Goal: Task Accomplishment & Management: Complete application form

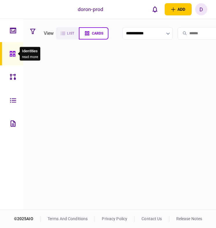
click at [14, 51] on icon at bounding box center [13, 54] width 6 height 6
click at [52, 54] on div at bounding box center [131, 129] width 207 height 157
click at [18, 34] on link at bounding box center [11, 30] width 23 height 23
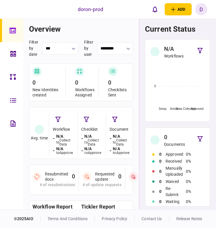
click at [20, 51] on link at bounding box center [11, 53] width 23 height 23
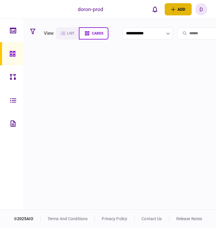
click at [179, 10] on button "add" at bounding box center [178, 9] width 27 height 12
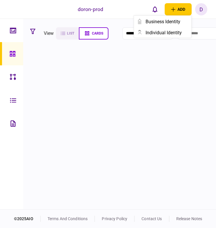
click at [169, 52] on div at bounding box center [131, 129] width 207 height 157
click at [9, 36] on link at bounding box center [11, 30] width 23 height 23
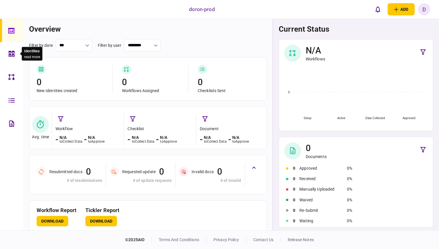
click at [16, 52] on div at bounding box center [12, 53] width 9 height 23
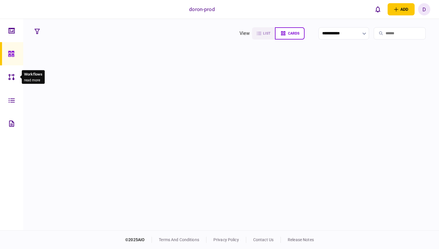
click at [14, 70] on div at bounding box center [12, 76] width 9 height 23
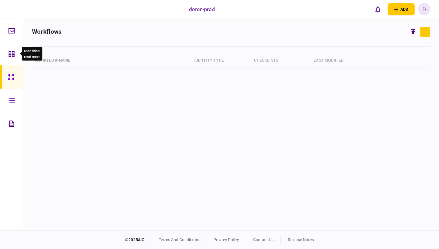
click at [10, 51] on icon at bounding box center [12, 54] width 6 height 6
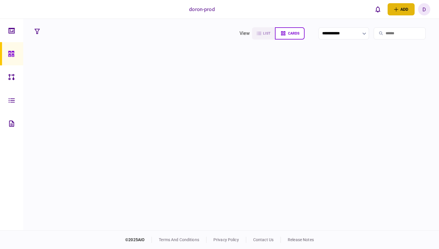
click at [216, 12] on button "add" at bounding box center [401, 9] width 27 height 12
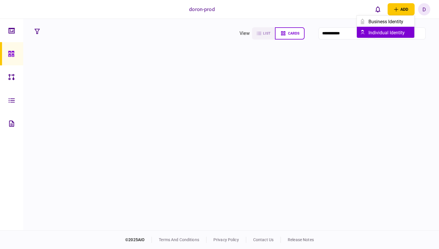
click at [216, 31] on div "individual identity" at bounding box center [392, 33] width 46 height 6
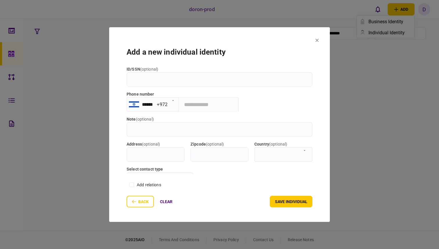
scroll to position [83, 0]
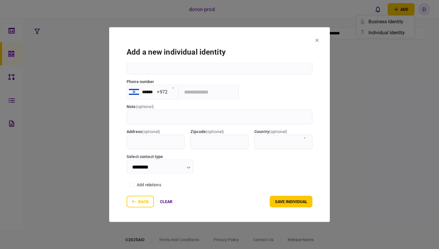
click at [216, 42] on section "add a new individual identity First name Last name email Preferred name ( optio…" at bounding box center [219, 124] width 221 height 195
click at [216, 40] on icon at bounding box center [317, 39] width 3 height 3
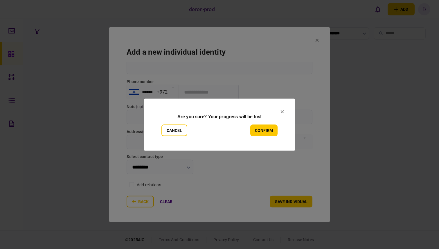
click at [216, 124] on div "Cancel confirm" at bounding box center [220, 130] width 116 height 12
click at [216, 125] on button "confirm" at bounding box center [263, 130] width 27 height 12
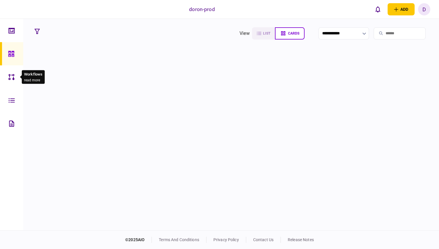
click at [10, 85] on div at bounding box center [12, 76] width 9 height 23
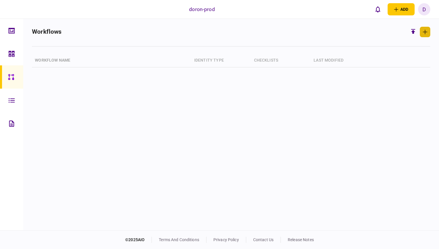
click at [216, 31] on icon "button" at bounding box center [425, 32] width 5 height 5
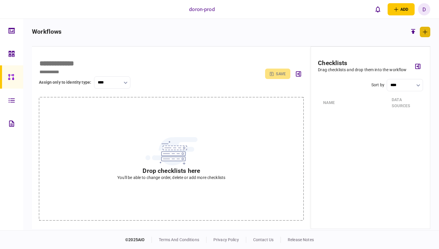
click at [216, 31] on icon "button" at bounding box center [425, 32] width 5 height 5
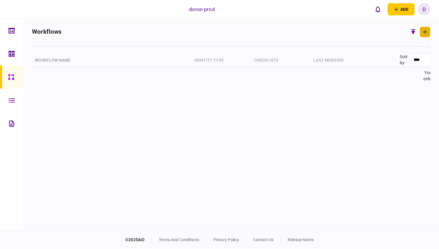
click at [216, 31] on icon "button" at bounding box center [425, 32] width 5 height 5
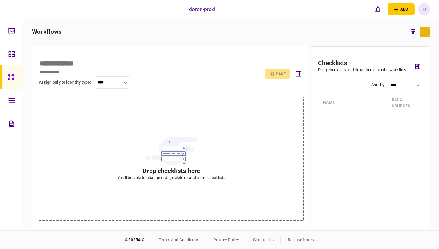
click at [216, 31] on icon "button" at bounding box center [425, 32] width 5 height 5
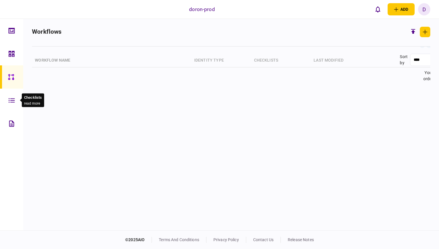
click at [15, 98] on div at bounding box center [12, 100] width 9 height 23
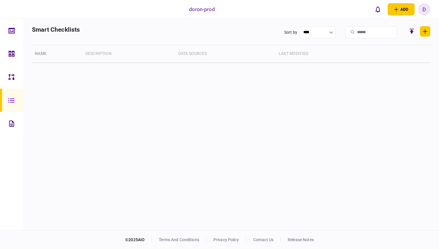
click at [8, 53] on link at bounding box center [11, 53] width 23 height 23
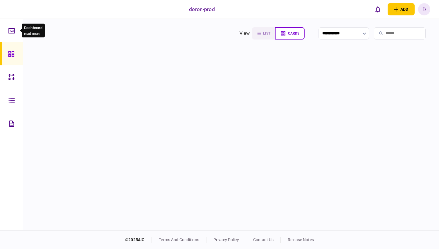
click at [14, 35] on div at bounding box center [12, 30] width 9 height 23
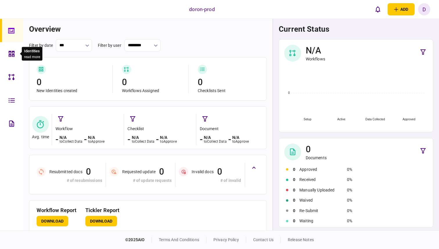
click at [14, 49] on div at bounding box center [12, 53] width 9 height 23
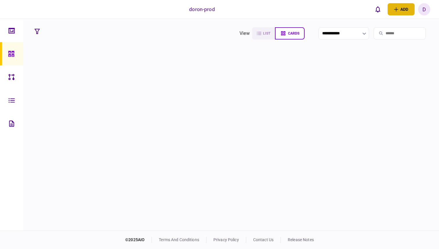
click at [216, 8] on button "add" at bounding box center [401, 9] width 27 height 12
click at [216, 25] on button "business identity" at bounding box center [386, 21] width 58 height 11
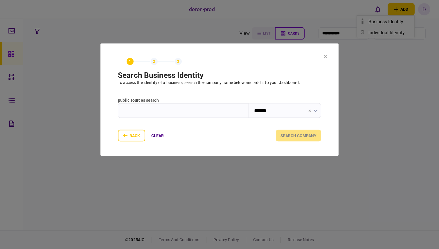
click at [209, 117] on input "text" at bounding box center [183, 110] width 131 height 15
type input "*"
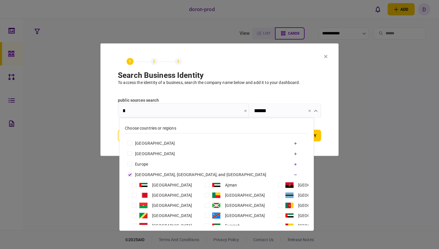
click at [216, 110] on input "******" at bounding box center [285, 110] width 72 height 15
click at [165, 143] on div "United States" at bounding box center [155, 143] width 40 height 6
click at [135, 145] on input "secondary" at bounding box center [130, 143] width 10 height 10
type input "**********"
click at [169, 113] on input "*" at bounding box center [183, 110] width 131 height 15
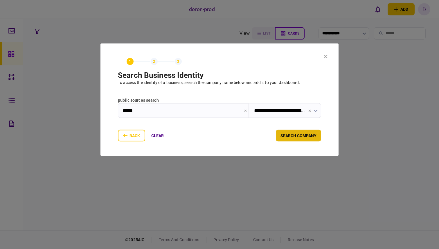
type input "*****"
click at [216, 131] on button "search company" at bounding box center [298, 136] width 45 height 12
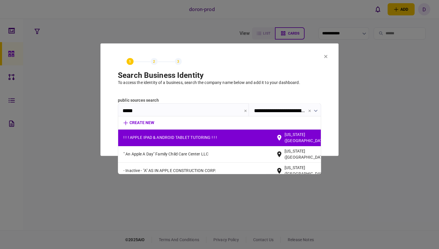
click at [216, 135] on span "! ! ! APPLE IPAD & ANDROID TABLET TUTORING ! ! !" at bounding box center [199, 138] width 153 height 6
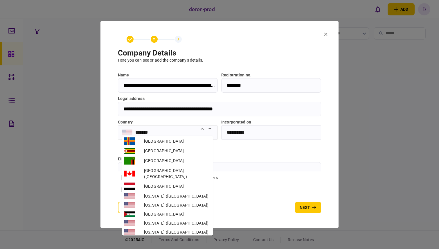
scroll to position [2605, 0]
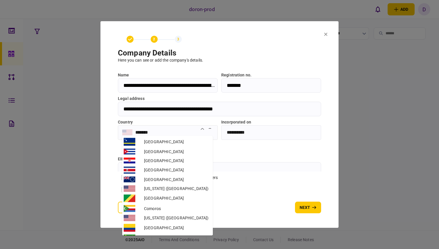
click at [179, 135] on input "*******" at bounding box center [174, 132] width 78 height 7
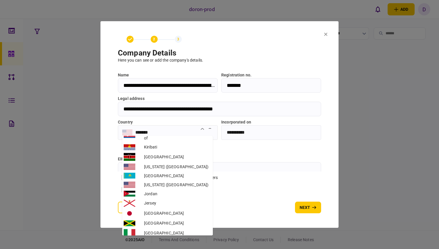
scroll to position [1844, 0]
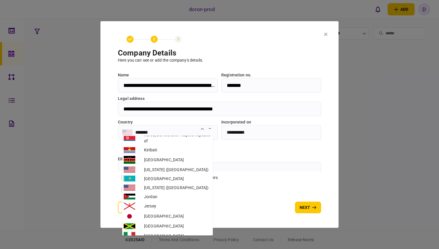
click at [192, 228] on li "Israel" at bounding box center [167, 246] width 91 height 11
type input "******"
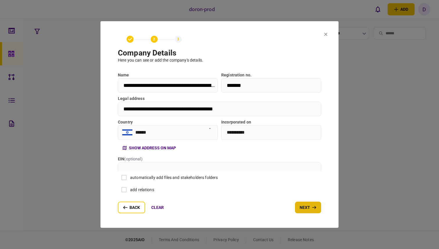
click at [216, 208] on icon "button" at bounding box center [314, 207] width 4 height 4
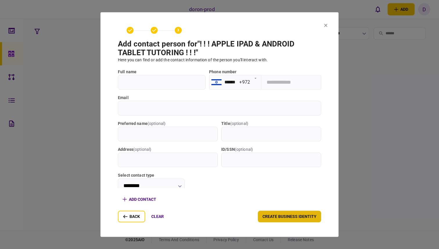
click at [216, 217] on button "create business identity" at bounding box center [289, 217] width 63 height 12
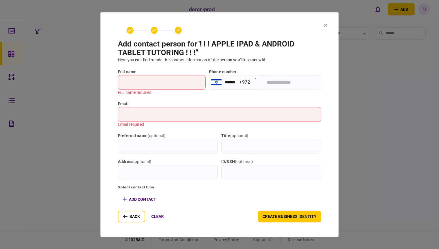
click at [190, 83] on input "full name" at bounding box center [162, 82] width 88 height 15
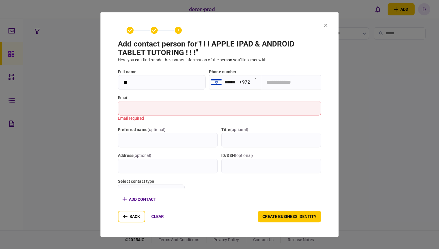
type input "**"
click at [195, 103] on input "email" at bounding box center [219, 108] width 203 height 15
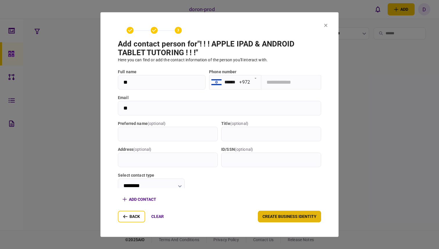
type input "**"
click at [216, 221] on button "create business identity" at bounding box center [289, 217] width 63 height 12
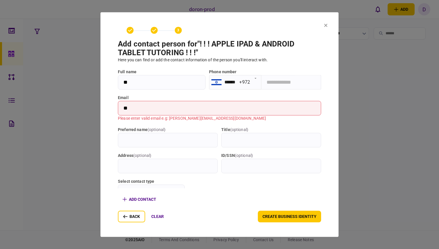
drag, startPoint x: 171, startPoint y: 106, endPoint x: 106, endPoint y: 103, distance: 65.2
click at [106, 103] on section "Search Business Identity Company Details 3 Company Contact add contact person f…" at bounding box center [220, 124] width 238 height 225
click at [139, 213] on button "back" at bounding box center [131, 217] width 27 height 12
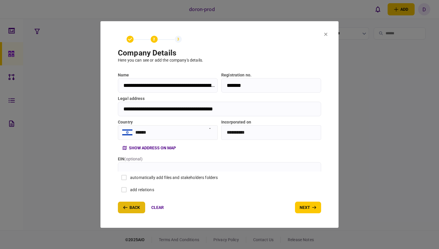
click at [139, 209] on button "back" at bounding box center [131, 208] width 27 height 12
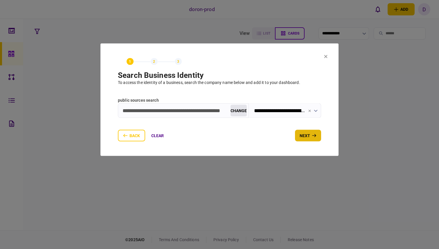
click at [216, 136] on icon "button" at bounding box center [314, 135] width 4 height 3
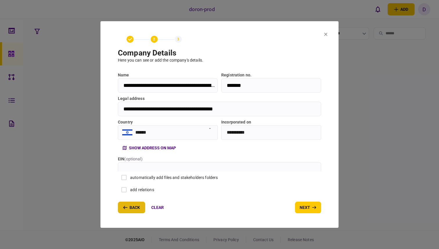
click at [140, 208] on button "back" at bounding box center [131, 208] width 27 height 12
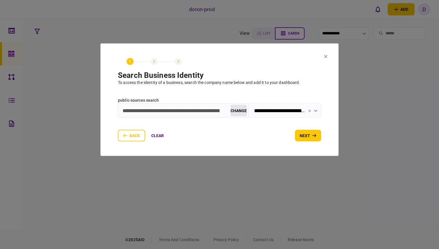
click at [216, 114] on button "change" at bounding box center [239, 111] width 16 height 12
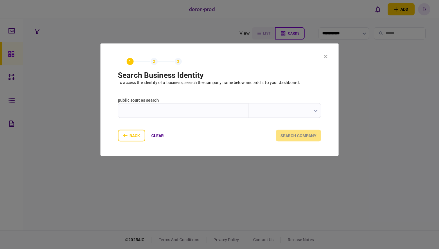
click at [216, 114] on input "text" at bounding box center [183, 110] width 131 height 15
type input "*****"
click at [216, 115] on input "text" at bounding box center [285, 110] width 72 height 15
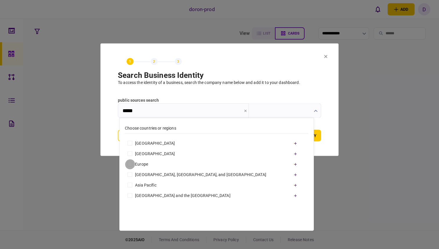
click at [135, 164] on input "secondary" at bounding box center [130, 164] width 10 height 10
type input "**********"
click at [216, 145] on section "**********" at bounding box center [220, 99] width 238 height 112
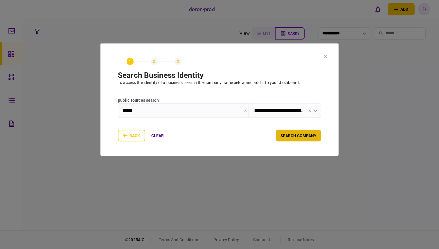
click at [216, 138] on button "search company" at bounding box center [298, 136] width 45 height 12
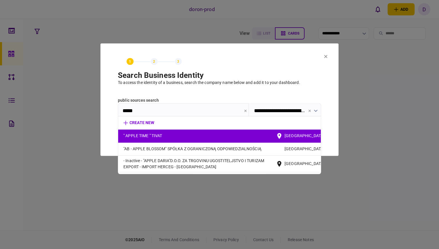
click at [216, 138] on span "" APPLE TIME " TIVAT" at bounding box center [199, 136] width 153 height 6
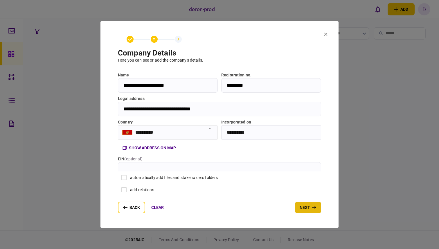
click at [216, 209] on button "next" at bounding box center [308, 208] width 26 height 12
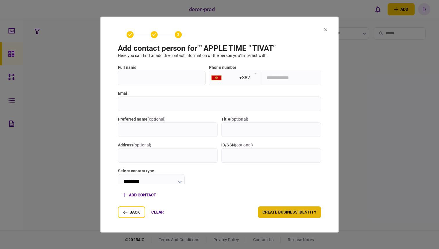
click at [216, 209] on button "create business identity" at bounding box center [289, 212] width 63 height 12
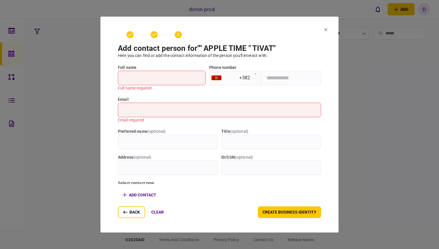
click at [155, 75] on input "full name" at bounding box center [162, 78] width 88 height 15
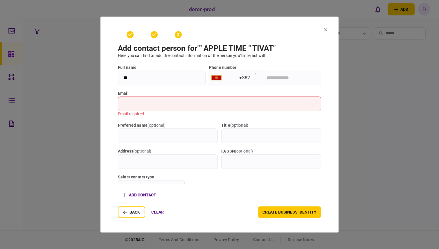
type input "**"
click at [156, 100] on input "email" at bounding box center [219, 103] width 203 height 15
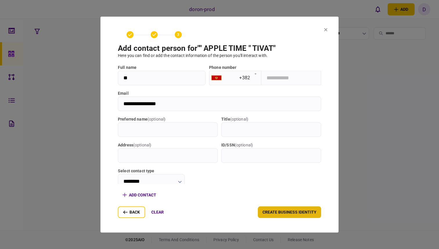
click at [216, 214] on button "create business identity" at bounding box center [289, 212] width 63 height 12
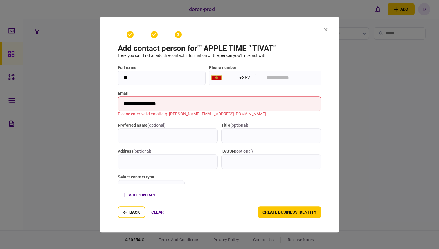
click at [190, 105] on input "**********" at bounding box center [219, 103] width 203 height 15
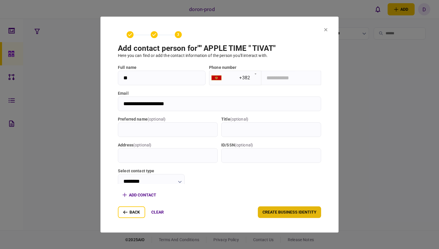
type input "**********"
click at [216, 214] on button "create business identity" at bounding box center [289, 212] width 63 height 12
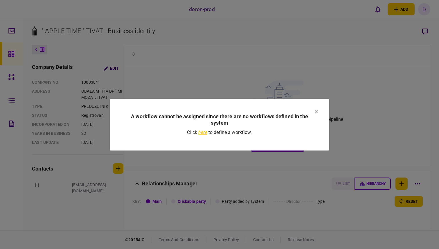
click at [316, 111] on icon at bounding box center [316, 111] width 3 height 3
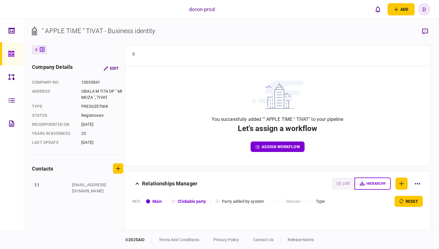
click at [284, 144] on button "assign workflow" at bounding box center [278, 147] width 54 height 10
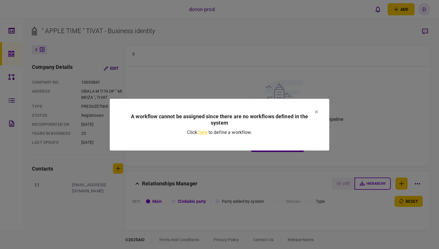
click at [316, 111] on icon at bounding box center [316, 111] width 3 height 3
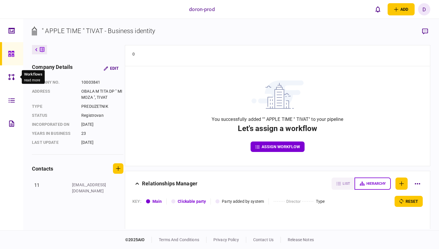
click at [13, 79] on icon at bounding box center [11, 77] width 6 height 6
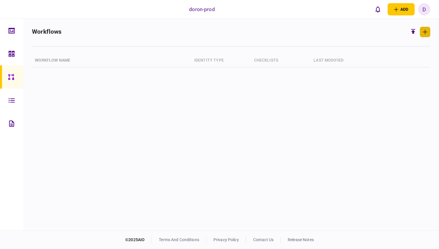
click at [424, 34] on icon "button" at bounding box center [425, 32] width 5 height 5
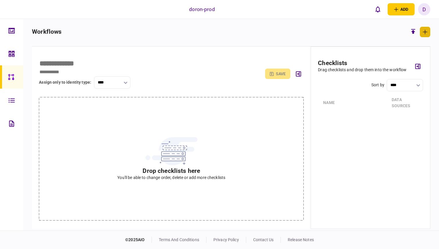
click at [423, 35] on button "button" at bounding box center [425, 32] width 10 height 10
click at [257, 126] on div "Drop checklists here You'll be able to change order, delete or add more checkli…" at bounding box center [171, 158] width 265 height 123
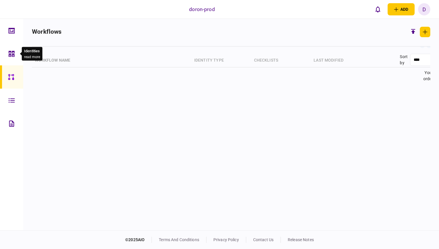
click at [13, 50] on div at bounding box center [12, 53] width 9 height 23
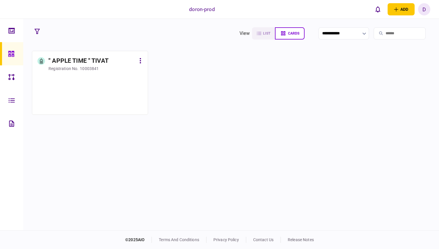
click at [88, 81] on div at bounding box center [89, 91] width 105 height 35
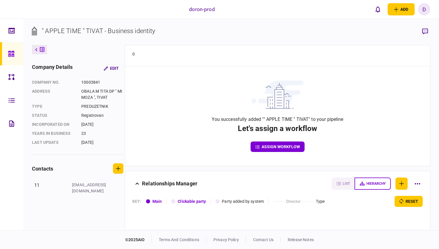
scroll to position [26, 0]
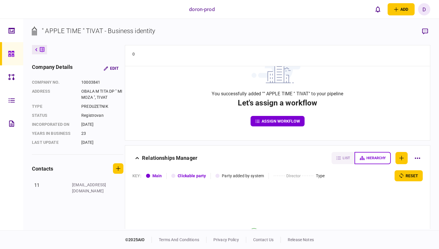
click at [406, 152] on div "list hierarchy" at bounding box center [377, 158] width 91 height 12
click at [406, 153] on button "button" at bounding box center [402, 158] width 12 height 12
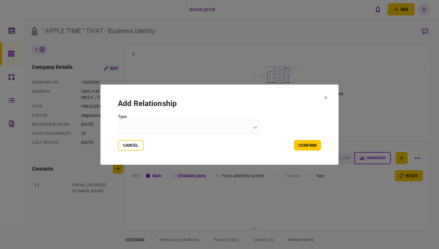
click at [229, 126] on input "Type" at bounding box center [189, 127] width 142 height 15
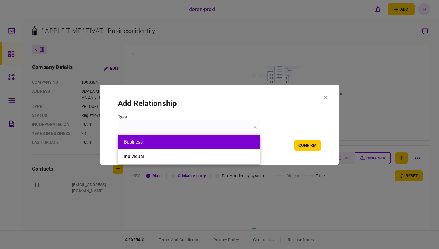
click at [225, 145] on li "Business" at bounding box center [189, 142] width 142 height 15
type input "********"
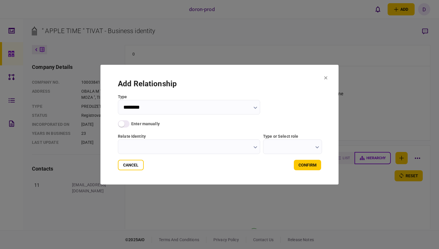
click at [326, 79] on icon at bounding box center [325, 77] width 3 height 3
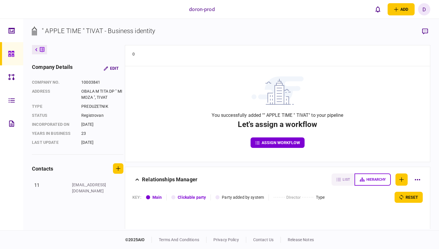
scroll to position [0, 0]
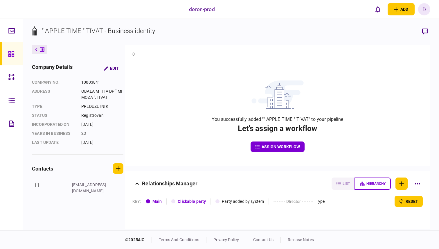
click at [281, 145] on button "assign workflow" at bounding box center [278, 147] width 54 height 10
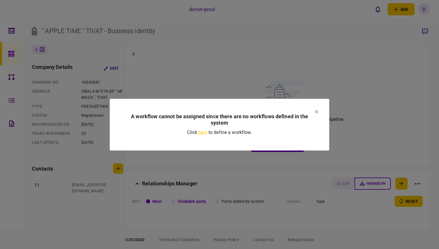
click at [207, 133] on span at bounding box center [207, 133] width 1 height 6
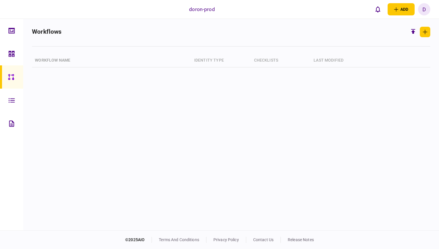
click at [431, 31] on main "notifications workflows Workflow name identity type checklists last modified" at bounding box center [231, 125] width 416 height 212
click at [427, 31] on icon "button" at bounding box center [425, 32] width 5 height 5
click at [423, 31] on icon "button" at bounding box center [425, 32] width 5 height 5
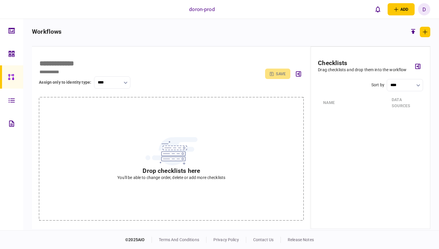
click at [228, 155] on div "Drop checklists here You'll be able to change order, delete or add more checkli…" at bounding box center [171, 158] width 265 height 123
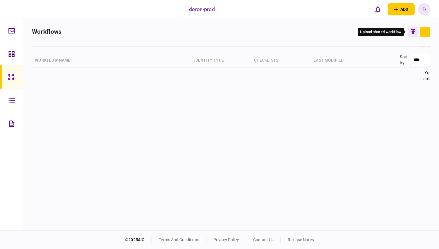
click at [410, 33] on icon "button" at bounding box center [413, 31] width 7 height 7
click at [0, 0] on input "file" at bounding box center [0, 0] width 0 height 0
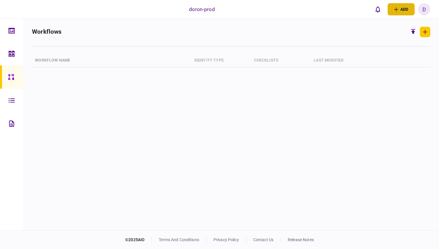
click at [398, 12] on button "add" at bounding box center [401, 9] width 27 height 12
click at [427, 31] on icon "button" at bounding box center [425, 32] width 5 height 5
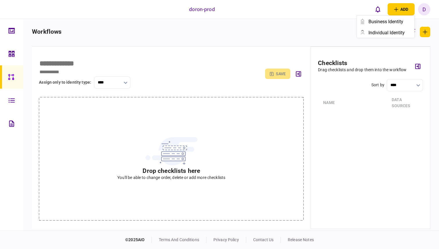
click at [236, 138] on div "Drop checklists here You'll be able to change order, delete or add more checkli…" at bounding box center [171, 158] width 265 height 123
drag, startPoint x: 232, startPoint y: 141, endPoint x: 215, endPoint y: 157, distance: 23.8
click at [215, 157] on div "Drop checklists here You'll be able to change order, delete or add more checkli…" at bounding box center [171, 158] width 265 height 123
click at [428, 32] on button "button" at bounding box center [425, 32] width 10 height 10
click at [74, 66] on input "text" at bounding box center [105, 63] width 133 height 8
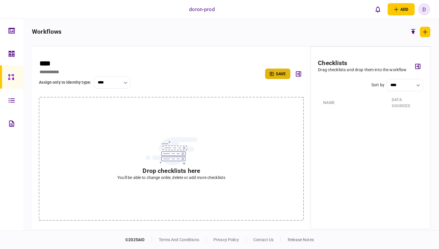
type input "****"
click at [273, 72] on icon "submit" at bounding box center [272, 74] width 4 height 4
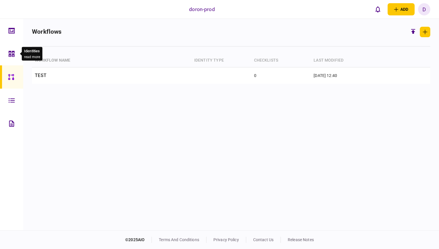
click at [14, 57] on div at bounding box center [12, 53] width 9 height 23
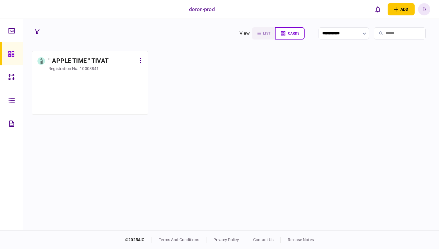
click at [58, 79] on div at bounding box center [89, 91] width 105 height 35
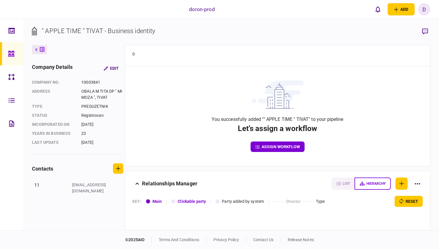
click at [272, 143] on button "assign workflow" at bounding box center [278, 147] width 54 height 10
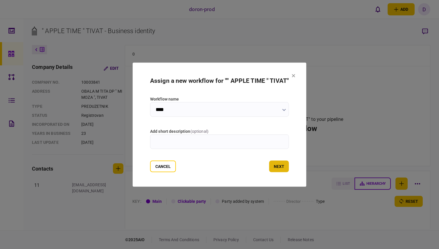
click at [285, 168] on button "next" at bounding box center [279, 166] width 20 height 12
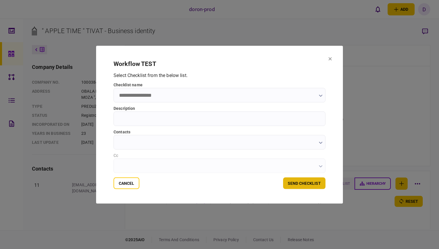
click at [300, 180] on button "send checklist" at bounding box center [304, 183] width 42 height 12
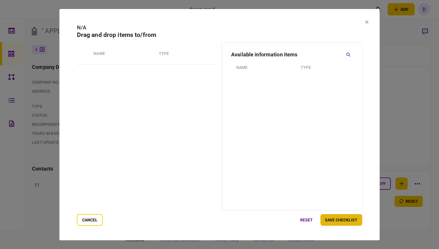
click at [339, 223] on button "save checklist" at bounding box center [342, 220] width 42 height 12
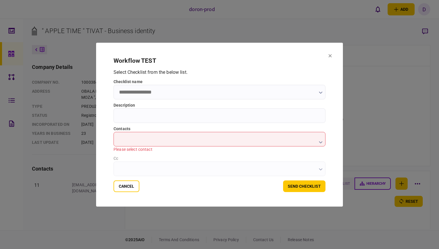
click at [313, 178] on section "workflow TEST Select Checklist from the below list . checklist name Description…" at bounding box center [220, 124] width 212 height 135
click at [319, 145] on input "contacts" at bounding box center [220, 139] width 212 height 15
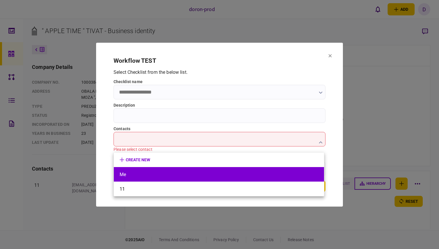
click at [295, 176] on button "Me" at bounding box center [219, 175] width 199 height 6
type input "**"
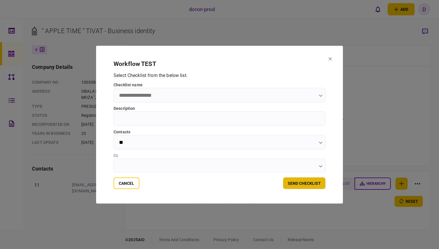
click at [300, 182] on button "send checklist" at bounding box center [304, 183] width 42 height 12
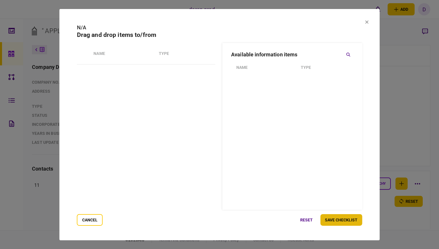
click at [337, 219] on button "save checklist" at bounding box center [342, 220] width 42 height 12
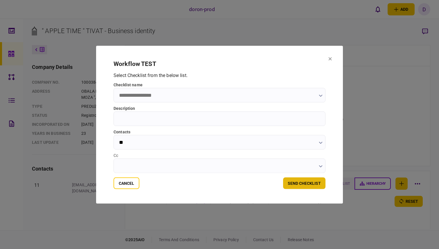
click at [311, 187] on button "send checklist" at bounding box center [304, 183] width 42 height 12
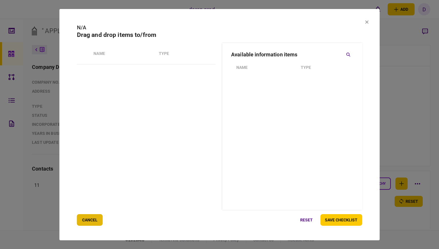
click at [94, 218] on button "cancel" at bounding box center [90, 220] width 26 height 12
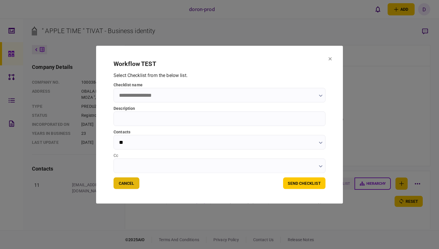
click at [125, 188] on button "Cancel" at bounding box center [127, 183] width 26 height 12
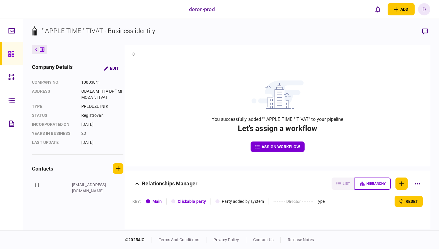
click at [269, 151] on button "assign workflow" at bounding box center [278, 147] width 54 height 10
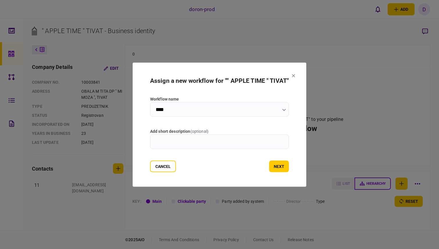
click at [258, 146] on input "add short description ( optional )" at bounding box center [219, 141] width 139 height 15
click at [281, 161] on button "next" at bounding box center [279, 166] width 20 height 12
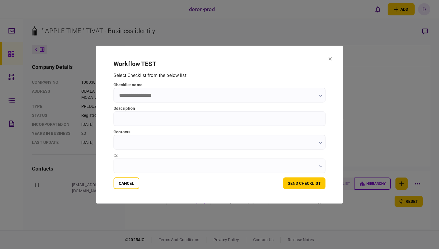
click at [294, 102] on div "Select Checklist from the below list . checklist name Description contacts Cc" at bounding box center [220, 122] width 212 height 101
click at [311, 96] on input "checklist name" at bounding box center [220, 95] width 212 height 15
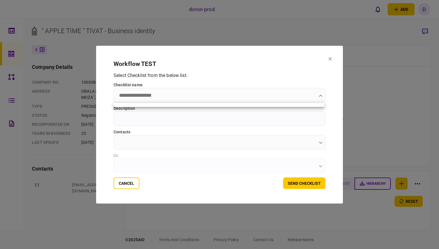
click at [291, 106] on div at bounding box center [219, 104] width 211 height 5
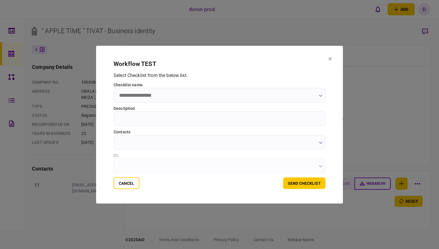
click at [296, 101] on input "checklist name" at bounding box center [220, 95] width 212 height 15
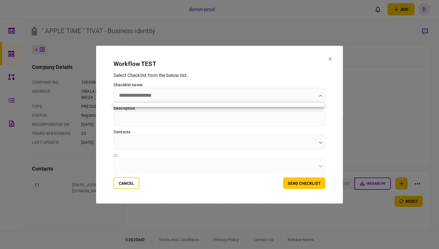
click at [126, 186] on div at bounding box center [219, 124] width 439 height 249
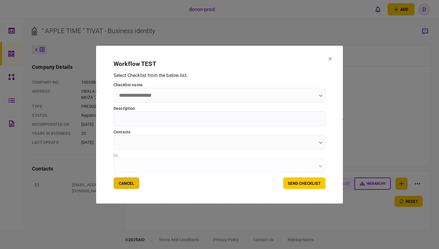
click at [126, 181] on button "Cancel" at bounding box center [127, 183] width 26 height 12
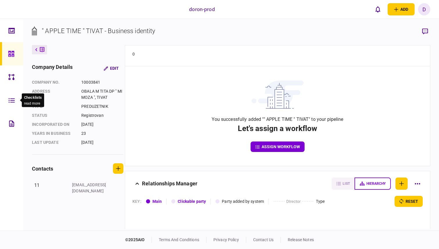
click at [13, 104] on div at bounding box center [12, 100] width 9 height 23
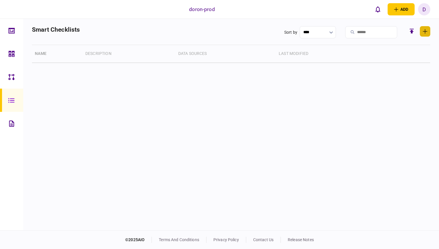
click at [424, 30] on icon "button" at bounding box center [425, 31] width 5 height 5
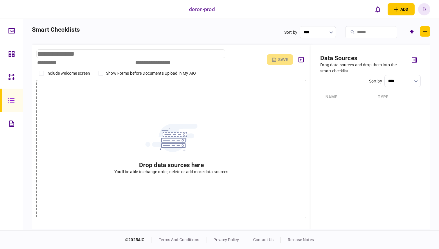
click at [74, 54] on input "text" at bounding box center [130, 53] width 189 height 9
click at [280, 61] on button "save" at bounding box center [280, 59] width 26 height 10
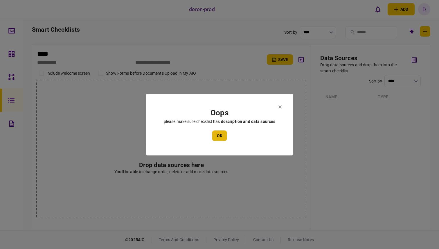
click at [217, 138] on button "ok" at bounding box center [219, 135] width 15 height 10
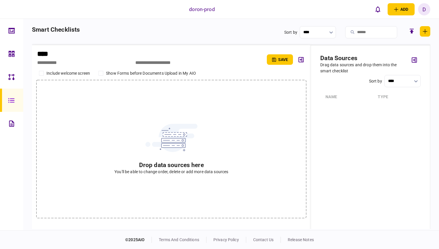
click at [346, 69] on div "Drag data sources and drop them into the smart checklist" at bounding box center [364, 68] width 87 height 12
click at [340, 61] on h2 "data sources" at bounding box center [364, 58] width 87 height 7
click at [341, 56] on h2 "data sources" at bounding box center [364, 58] width 87 height 7
click at [276, 60] on button "save" at bounding box center [280, 59] width 26 height 10
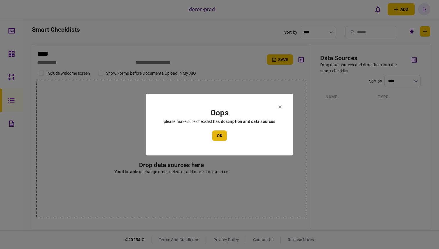
click at [218, 137] on button "ok" at bounding box center [219, 135] width 15 height 10
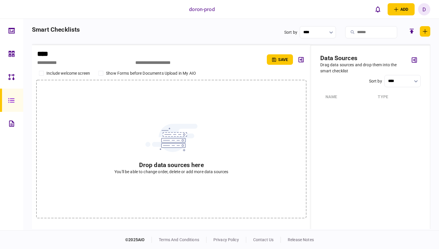
click at [259, 124] on div at bounding box center [171, 149] width 270 height 138
click at [425, 34] on button "button" at bounding box center [425, 31] width 10 height 10
click at [50, 56] on input "****" at bounding box center [130, 53] width 189 height 9
type input "****"
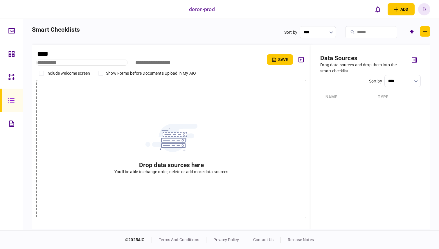
click at [46, 64] on input "text" at bounding box center [81, 63] width 91 height 6
type input "****"
click at [272, 58] on icon "button" at bounding box center [274, 60] width 4 height 4
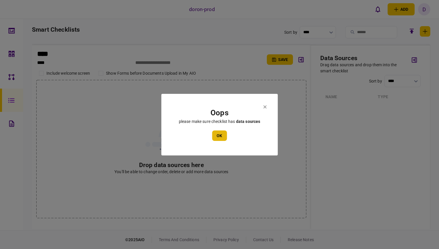
click at [225, 133] on button "ok" at bounding box center [219, 135] width 15 height 10
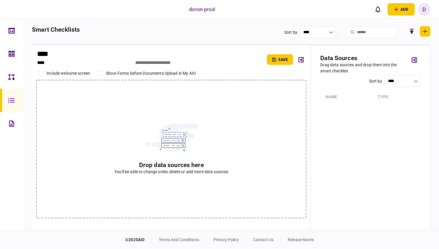
click at [73, 74] on div "Include welcome screen" at bounding box center [68, 73] width 44 height 6
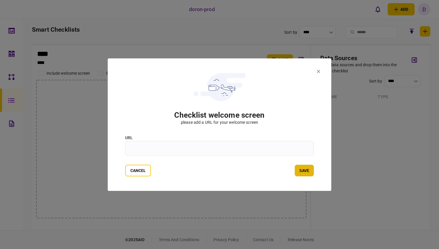
click at [303, 169] on button "save" at bounding box center [304, 171] width 19 height 12
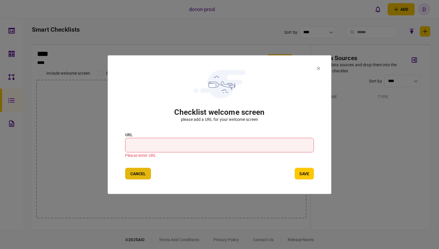
click at [143, 176] on button "Cancel" at bounding box center [138, 174] width 26 height 12
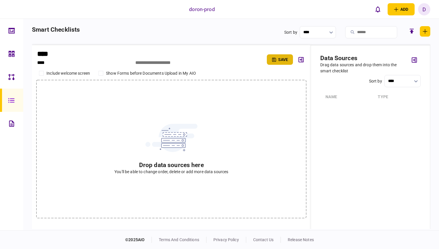
click at [284, 57] on button "save" at bounding box center [280, 59] width 26 height 10
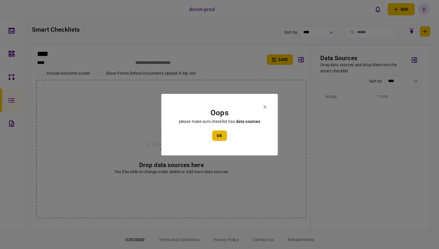
click at [223, 137] on button "ok" at bounding box center [219, 135] width 15 height 10
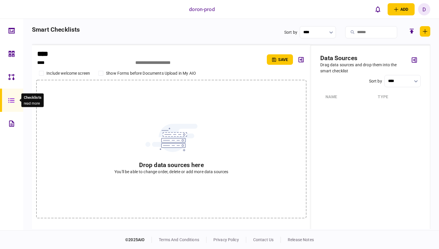
click at [15, 107] on div at bounding box center [12, 100] width 9 height 23
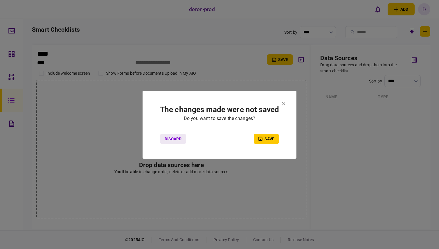
click at [178, 139] on button "Discard" at bounding box center [173, 139] width 26 height 10
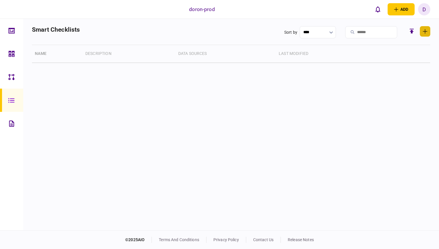
click at [429, 31] on button "button" at bounding box center [425, 31] width 10 height 10
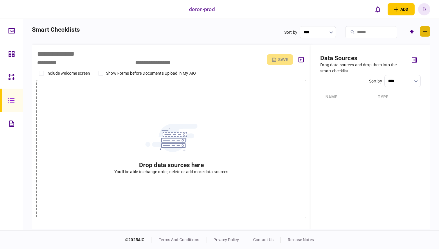
click at [429, 31] on button "button" at bounding box center [425, 31] width 10 height 10
click at [407, 10] on button "add" at bounding box center [401, 9] width 27 height 12
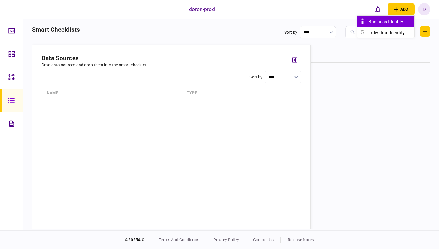
click at [395, 25] on button "business identity" at bounding box center [386, 21] width 58 height 11
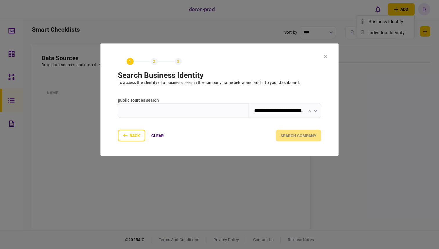
click at [327, 56] on icon at bounding box center [325, 56] width 3 height 3
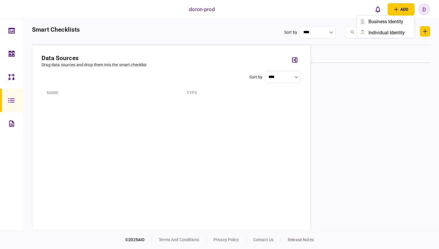
click at [277, 105] on div "Sort by **** Name Type" at bounding box center [172, 146] width 260 height 151
click at [428, 32] on button "button" at bounding box center [425, 31] width 10 height 10
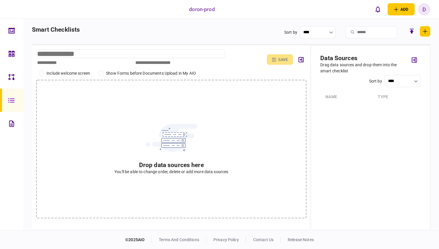
click at [82, 54] on input "text" at bounding box center [130, 53] width 189 height 9
type input "****"
click at [56, 62] on input "text" at bounding box center [81, 63] width 91 height 6
type input "****"
click at [276, 59] on icon "button" at bounding box center [274, 60] width 4 height 4
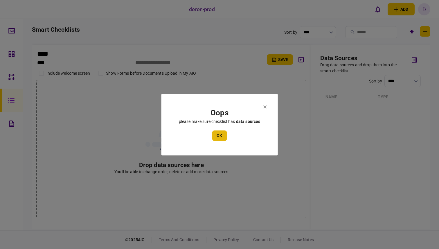
click at [219, 138] on button "ok" at bounding box center [219, 135] width 15 height 10
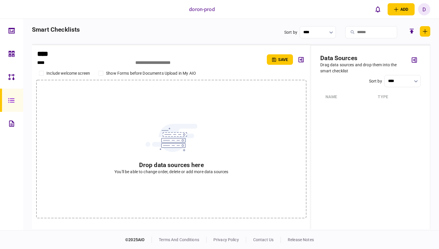
click at [393, 100] on div "Type" at bounding box center [396, 97] width 37 height 10
click at [347, 63] on div "Drag data sources and drop them into the smart checklist" at bounding box center [364, 68] width 87 height 12
click at [240, 159] on div at bounding box center [171, 149] width 270 height 138
click at [216, 175] on div at bounding box center [171, 149] width 270 height 138
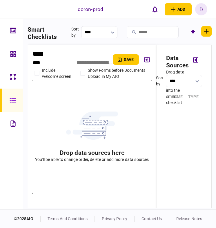
click at [133, 170] on div at bounding box center [92, 137] width 121 height 114
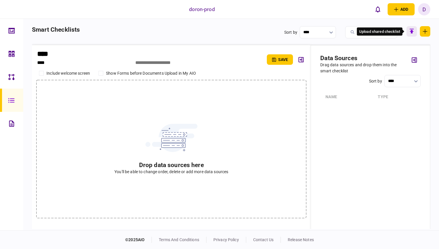
click at [411, 28] on icon "button" at bounding box center [412, 31] width 7 height 7
click at [0, 0] on input "file" at bounding box center [0, 0] width 0 height 0
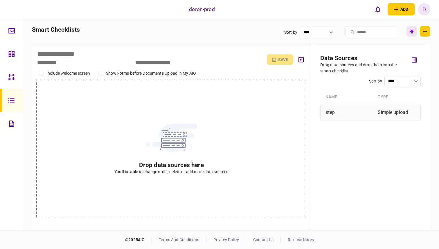
click at [359, 114] on div "step" at bounding box center [350, 113] width 49 height 12
click at [284, 53] on div "save" at bounding box center [287, 59] width 40 height 20
click at [10, 82] on div at bounding box center [12, 76] width 9 height 23
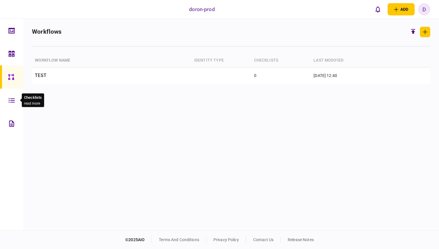
click at [17, 103] on div at bounding box center [12, 100] width 9 height 23
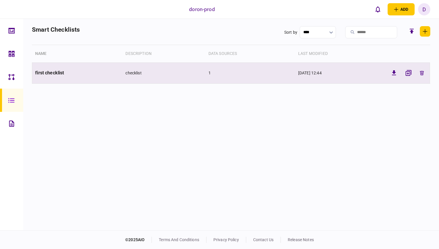
click at [69, 78] on td "first checklist" at bounding box center [77, 72] width 91 height 21
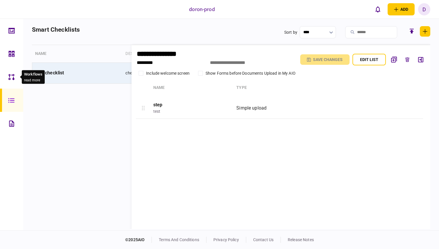
click at [16, 83] on div at bounding box center [12, 76] width 9 height 23
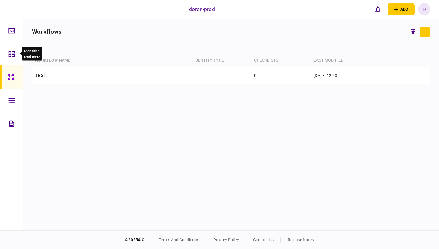
click at [15, 49] on div at bounding box center [12, 53] width 9 height 23
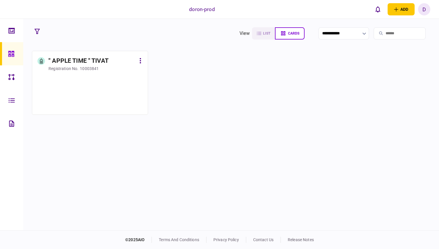
click at [65, 68] on div "registration no." at bounding box center [64, 69] width 30 height 6
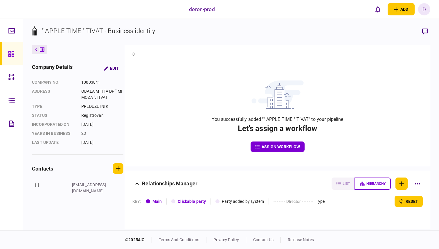
click at [297, 150] on button "assign workflow" at bounding box center [278, 147] width 54 height 10
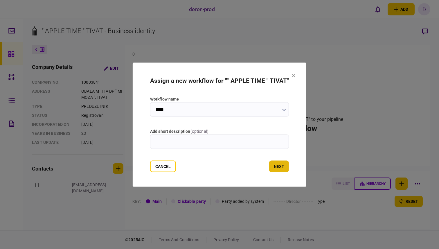
click at [282, 164] on button "next" at bounding box center [279, 166] width 20 height 12
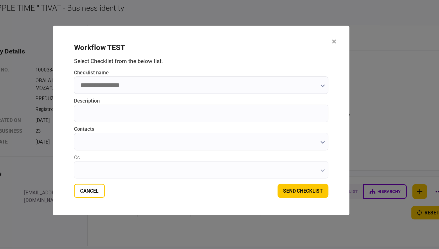
click at [305, 95] on input "checklist name" at bounding box center [220, 95] width 212 height 15
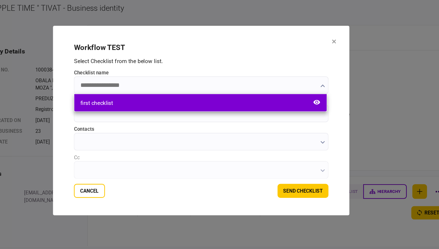
click at [264, 109] on div "first checklist" at bounding box center [219, 110] width 210 height 15
type input "**********"
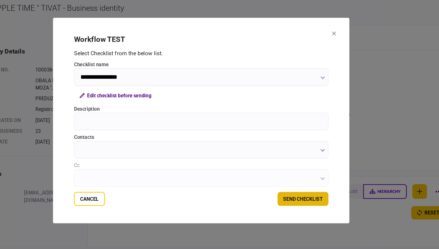
click at [303, 192] on button "send checklist" at bounding box center [304, 190] width 42 height 12
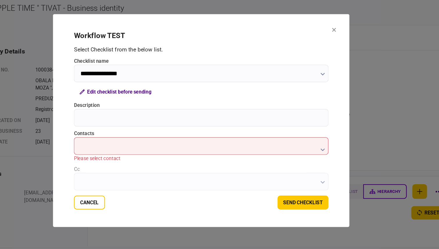
click at [289, 161] on div "**********" at bounding box center [220, 122] width 212 height 121
click at [298, 150] on input "contacts" at bounding box center [220, 146] width 212 height 15
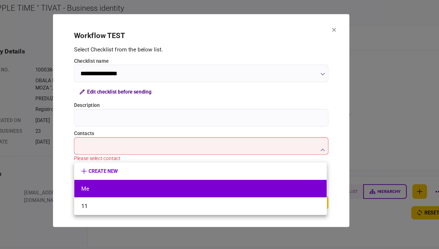
click at [259, 177] on li "Me" at bounding box center [219, 181] width 210 height 15
type input "**"
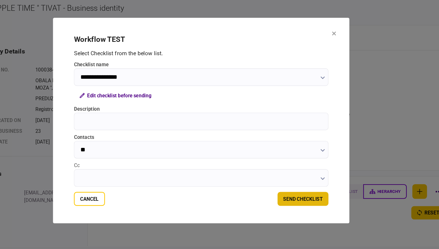
click at [289, 186] on button "send checklist" at bounding box center [304, 190] width 42 height 12
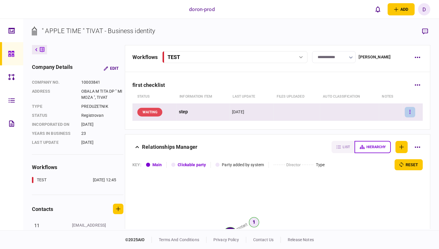
click at [411, 115] on button "button" at bounding box center [410, 112] width 10 height 10
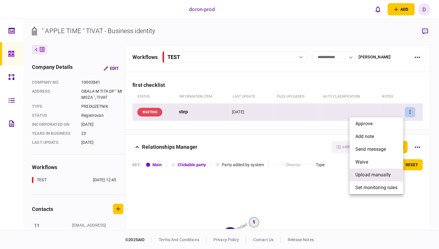
click at [374, 175] on span "upload manually" at bounding box center [373, 174] width 35 height 7
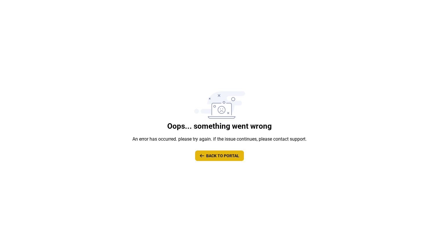
click at [224, 161] on button "Back To Portal" at bounding box center [219, 156] width 49 height 10
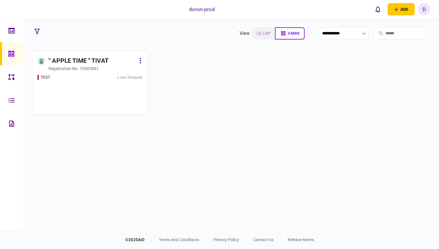
click at [121, 101] on div "TEST Loan Request" at bounding box center [89, 91] width 105 height 35
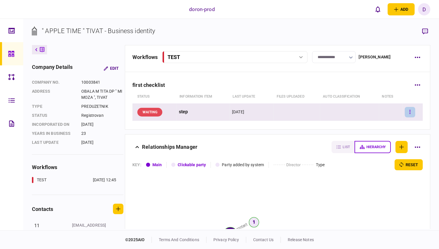
click at [413, 110] on button "button" at bounding box center [410, 112] width 10 height 10
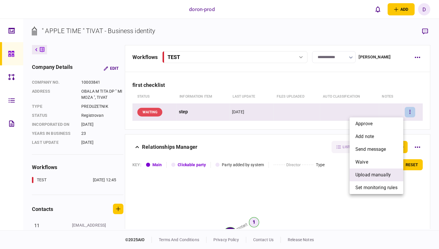
click at [368, 171] on span "upload manually" at bounding box center [373, 174] width 35 height 7
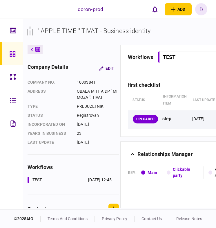
scroll to position [0, 144]
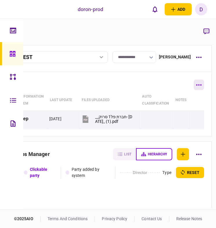
click at [201, 85] on icon "button" at bounding box center [199, 84] width 5 height 1
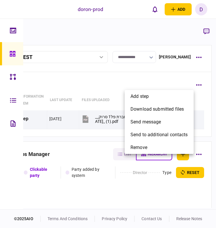
click at [89, 104] on div at bounding box center [108, 114] width 216 height 228
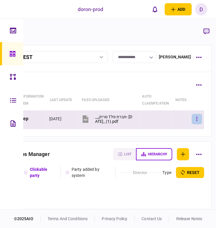
click at [197, 121] on icon "button" at bounding box center [197, 119] width 1 height 4
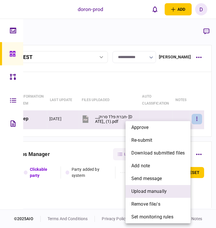
click at [161, 194] on span "upload manually" at bounding box center [149, 191] width 35 height 7
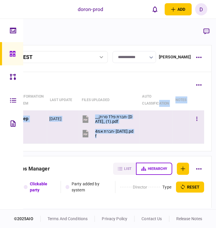
drag, startPoint x: 152, startPoint y: 108, endPoint x: 138, endPoint y: 114, distance: 14.8
click at [140, 113] on table "status Information item last update Files uploaded auto classification notes UP…" at bounding box center [95, 117] width 220 height 54
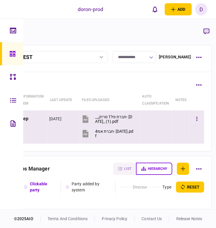
click at [157, 133] on div at bounding box center [156, 133] width 29 height 13
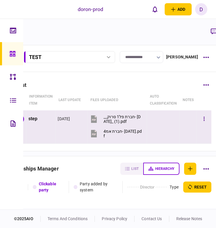
scroll to position [0, 144]
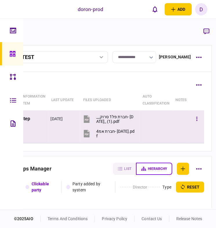
click at [137, 113] on td "__חברת פל1 סרוק- 31.12.23_ (1).pdf חברת אמ4- 31.12.22.pdf" at bounding box center [110, 126] width 60 height 33
click at [119, 122] on div "__חברת פל1 סרוק- 31.12.23_ (1).pdf" at bounding box center [115, 118] width 38 height 9
click at [195, 120] on button "button" at bounding box center [197, 119] width 10 height 10
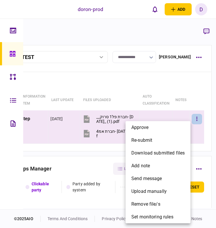
click at [150, 98] on div at bounding box center [108, 114] width 216 height 228
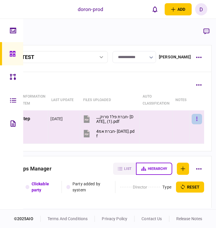
click at [200, 119] on button "button" at bounding box center [197, 119] width 10 height 10
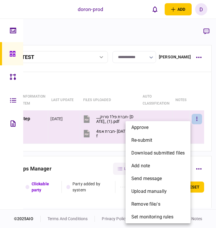
click at [136, 98] on div at bounding box center [108, 114] width 216 height 228
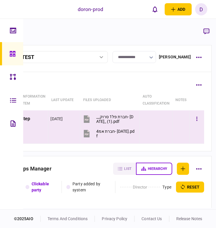
click at [165, 128] on div at bounding box center [156, 133] width 28 height 13
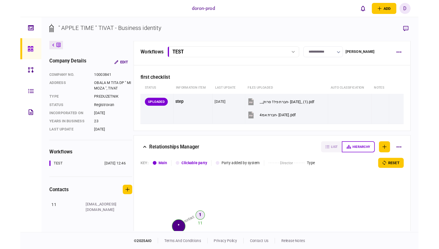
scroll to position [0, 0]
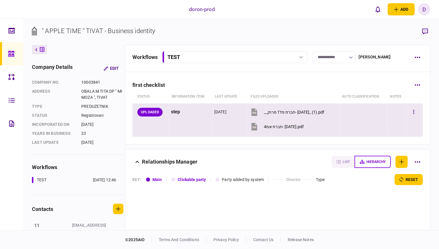
click at [176, 111] on div "step" at bounding box center [190, 111] width 39 height 13
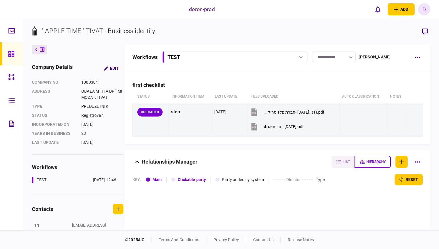
click at [425, 8] on div "D" at bounding box center [424, 9] width 12 height 12
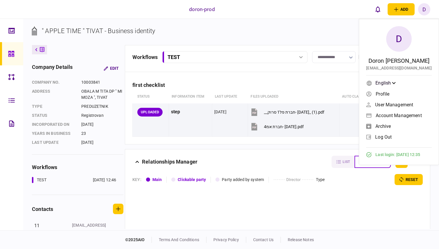
click at [383, 134] on link "log out" at bounding box center [399, 137] width 66 height 9
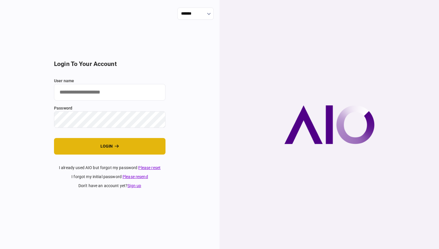
type input "**********"
click at [137, 151] on button "login" at bounding box center [110, 146] width 112 height 17
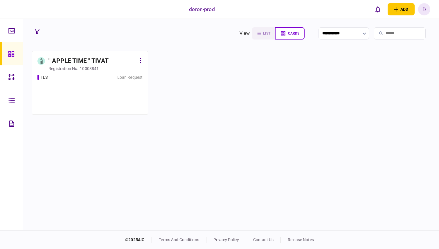
click at [99, 90] on div "TEST Loan Request" at bounding box center [89, 91] width 105 height 35
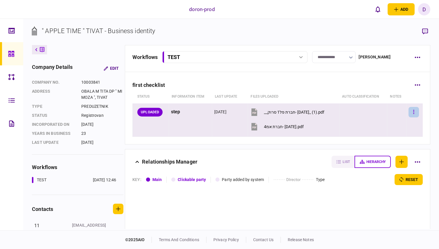
click at [411, 108] on button "button" at bounding box center [414, 112] width 10 height 10
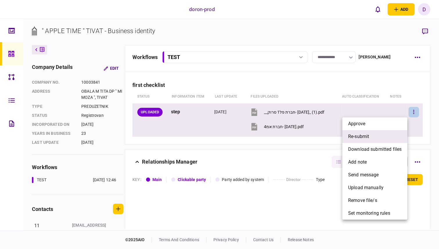
click at [381, 130] on li "re-submit" at bounding box center [375, 136] width 65 height 13
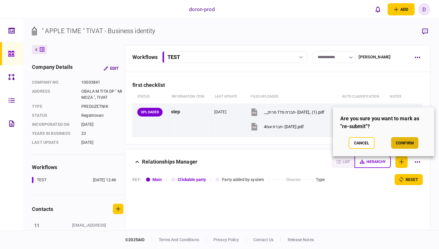
click at [400, 147] on button "confirm" at bounding box center [404, 143] width 27 height 12
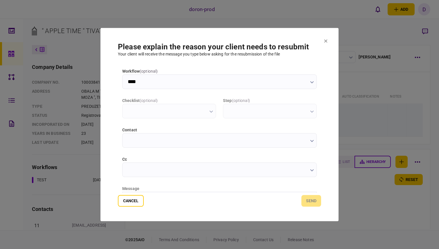
type input "**********"
type input "****"
click at [136, 196] on button "Cancel" at bounding box center [131, 201] width 26 height 12
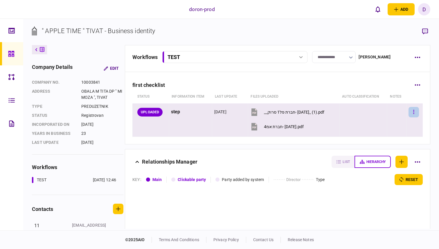
click at [413, 116] on button "button" at bounding box center [414, 112] width 10 height 10
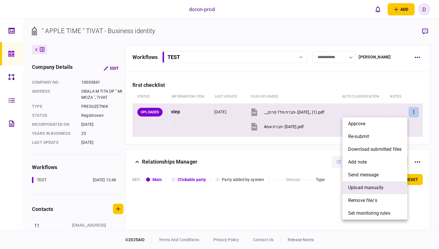
click at [359, 185] on span "upload manually" at bounding box center [365, 187] width 35 height 7
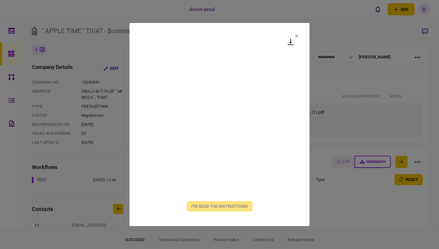
click at [295, 37] on section "I've read the instructions" at bounding box center [220, 124] width 180 height 203
click at [296, 37] on icon at bounding box center [297, 35] width 3 height 3
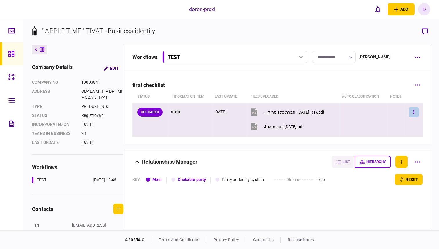
click at [414, 113] on icon "button" at bounding box center [414, 112] width 1 height 4
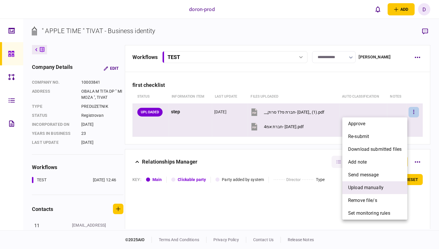
click at [360, 187] on span "upload manually" at bounding box center [365, 187] width 35 height 7
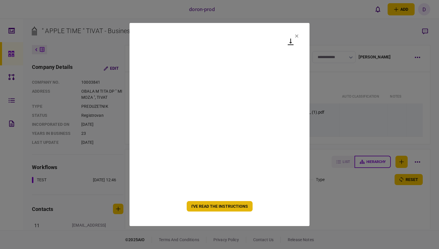
click at [237, 210] on button "I've read the instructions" at bounding box center [220, 206] width 66 height 10
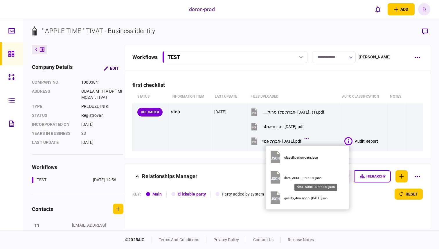
click at [311, 176] on div "data_AUDIT_REPORT.json" at bounding box center [315, 178] width 62 height 4
